Goal: Information Seeking & Learning: Learn about a topic

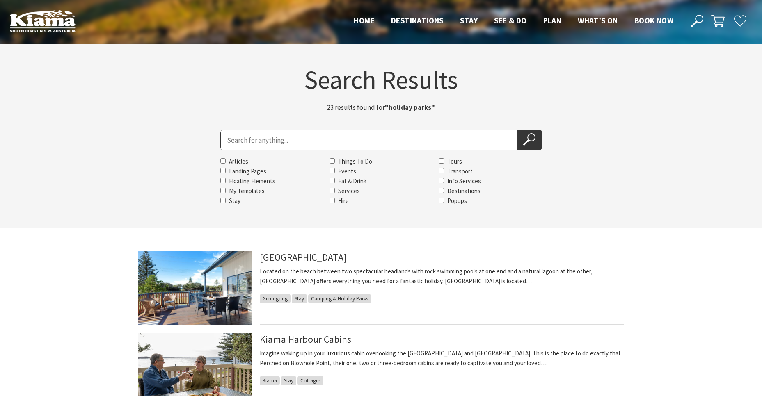
click at [232, 144] on input "Search for" at bounding box center [368, 140] width 297 height 21
type input "farm stays"
click at [525, 135] on icon at bounding box center [529, 139] width 12 height 12
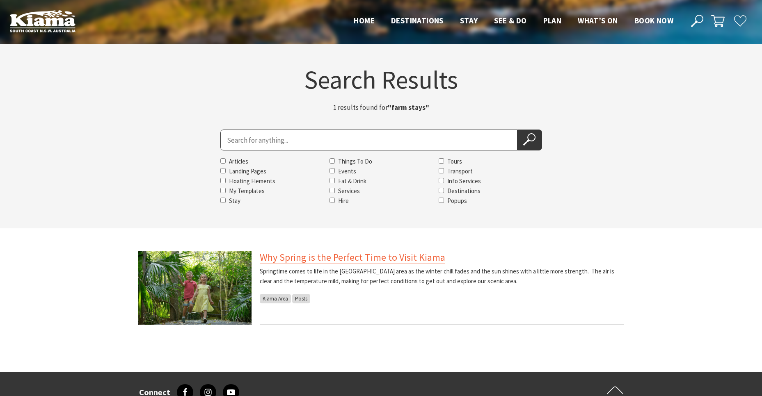
click at [339, 258] on link "Why Spring is the Perfect Time to Visit Kiama" at bounding box center [352, 257] width 185 height 13
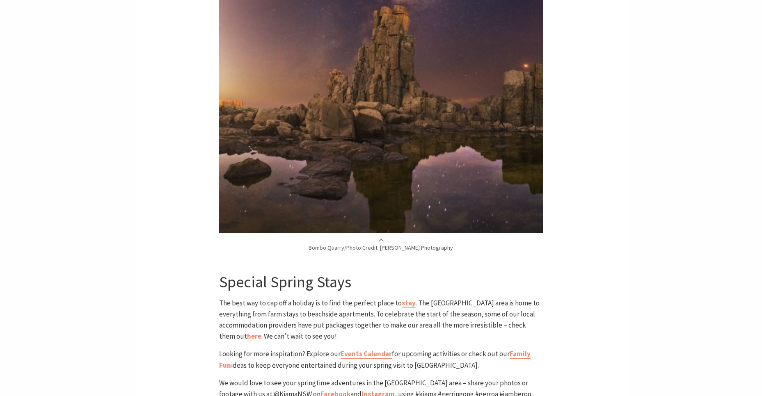
scroll to position [3149, 0]
